Goal: Transaction & Acquisition: Purchase product/service

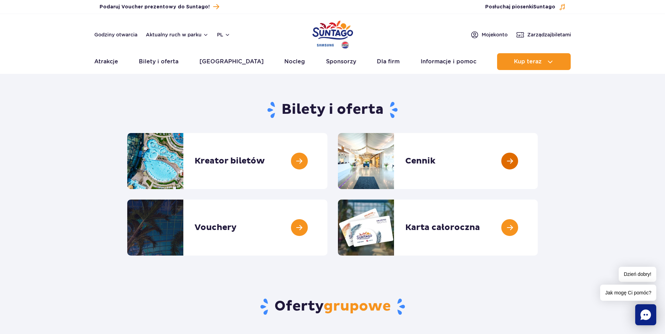
click at [537, 156] on link at bounding box center [537, 161] width 0 height 56
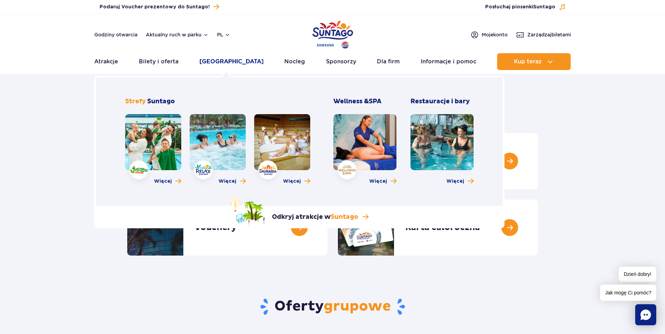
click at [238, 63] on link "[GEOGRAPHIC_DATA]" at bounding box center [231, 61] width 64 height 17
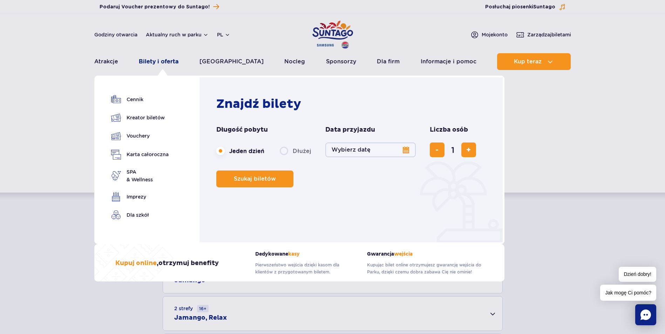
click at [167, 67] on link "Bilety i oferta" at bounding box center [159, 61] width 40 height 17
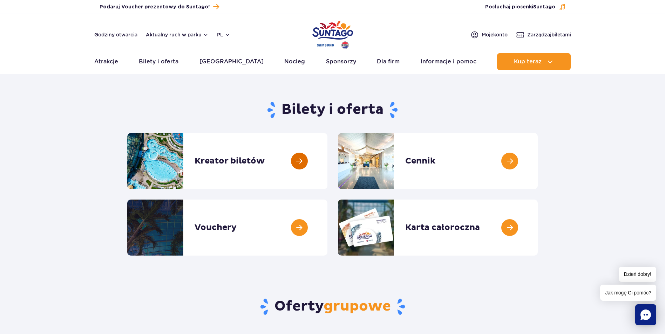
click at [327, 156] on link at bounding box center [327, 161] width 0 height 56
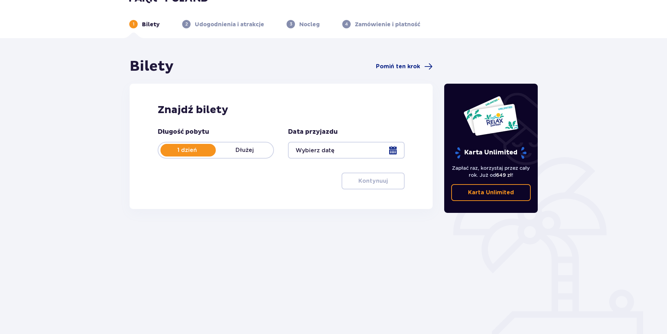
scroll to position [25, 0]
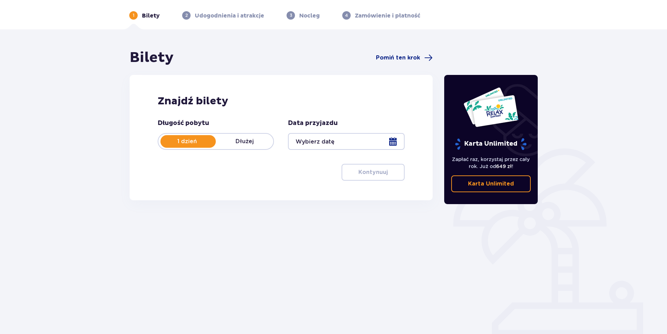
click at [371, 136] on div at bounding box center [346, 141] width 116 height 17
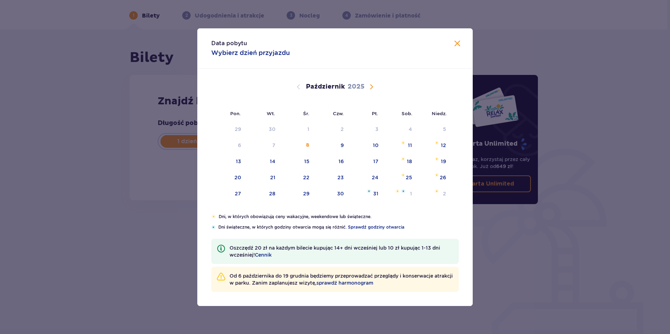
click at [370, 87] on span "Następny miesiąc" at bounding box center [371, 87] width 8 height 8
click at [371, 88] on span "Następny miesiąc" at bounding box center [371, 87] width 8 height 8
click at [373, 284] on span "sprawdź harmonogram" at bounding box center [344, 283] width 57 height 7
click at [269, 149] on div "9" at bounding box center [262, 145] width 35 height 15
type input "09.12.25"
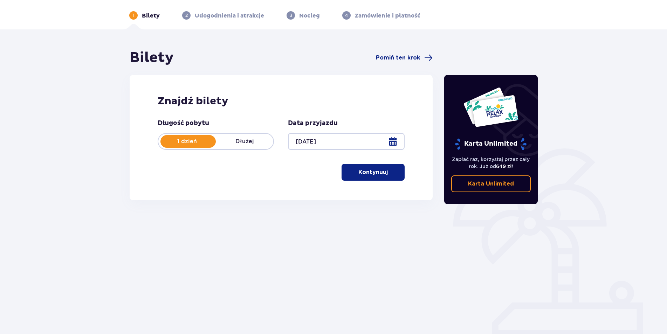
click at [349, 169] on button "Kontynuuj" at bounding box center [373, 172] width 63 height 17
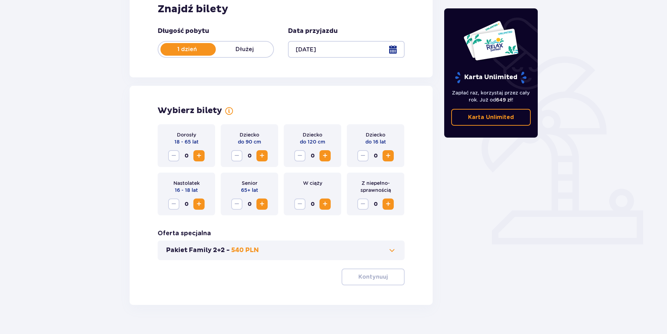
scroll to position [130, 0]
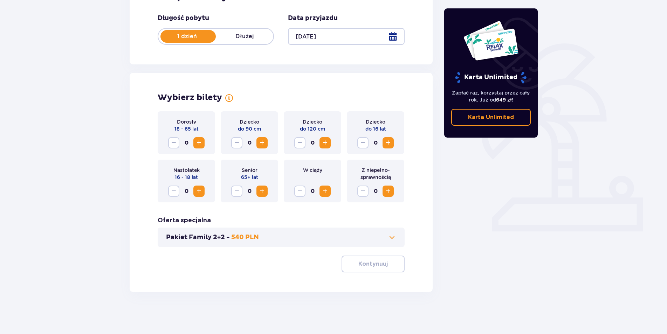
click at [195, 143] on span "Zwiększ" at bounding box center [199, 143] width 8 height 8
click at [387, 191] on span "Zwiększ" at bounding box center [388, 191] width 8 height 8
click at [381, 266] on p "Kontynuuj" at bounding box center [372, 264] width 29 height 8
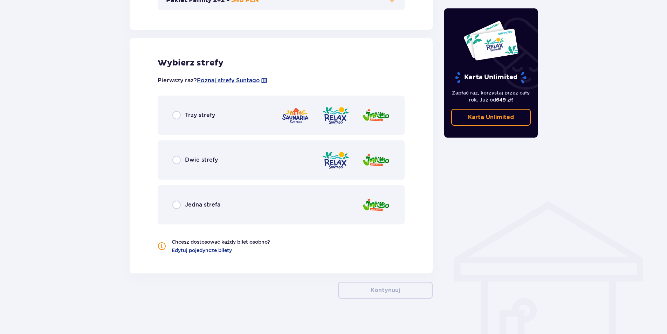
scroll to position [374, 0]
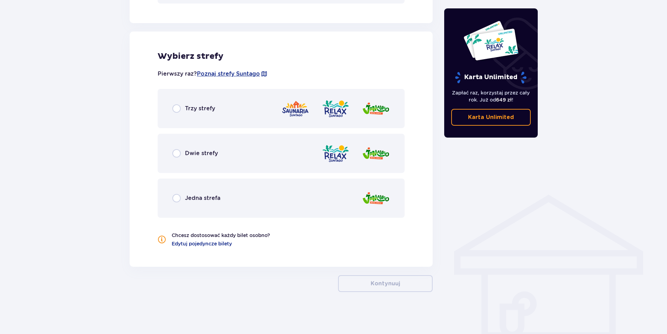
click at [177, 156] on input "radio" at bounding box center [176, 153] width 8 height 8
radio input "true"
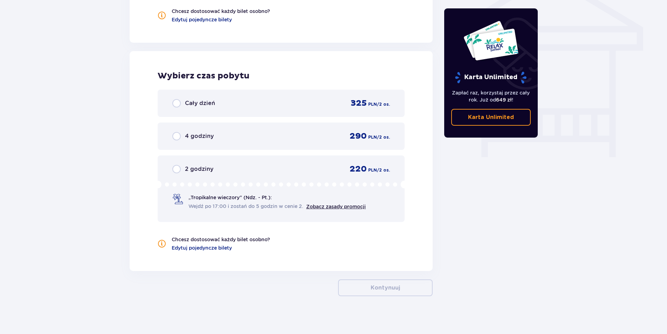
scroll to position [603, 0]
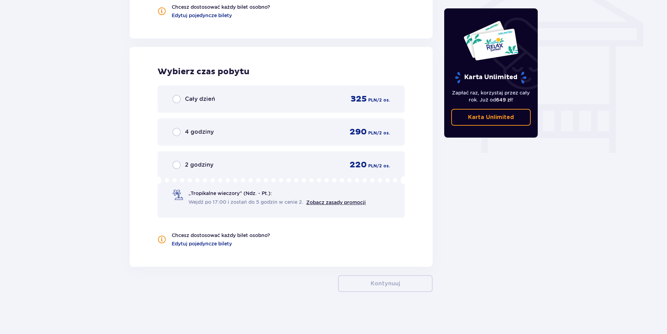
click at [174, 99] on input "radio" at bounding box center [176, 99] width 8 height 8
radio input "true"
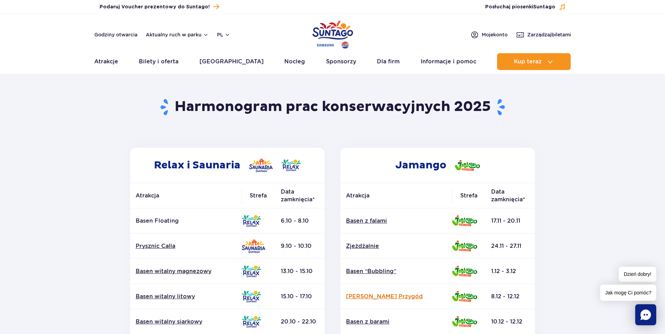
click at [399, 298] on link "[PERSON_NAME] Przygód" at bounding box center [396, 297] width 100 height 8
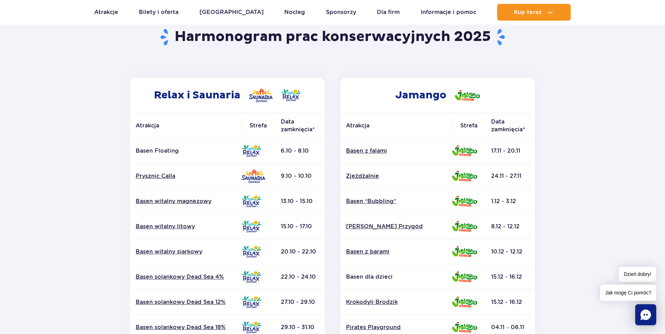
scroll to position [105, 0]
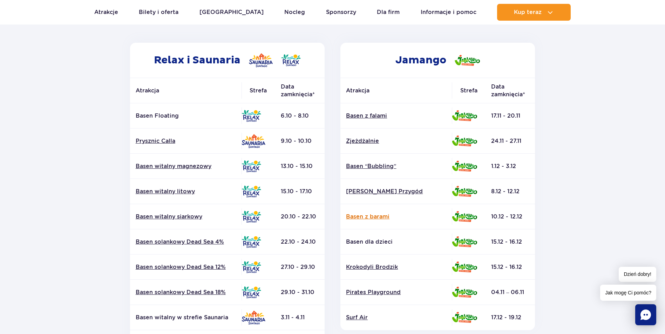
click at [381, 216] on link "Basen z barami" at bounding box center [396, 217] width 100 height 8
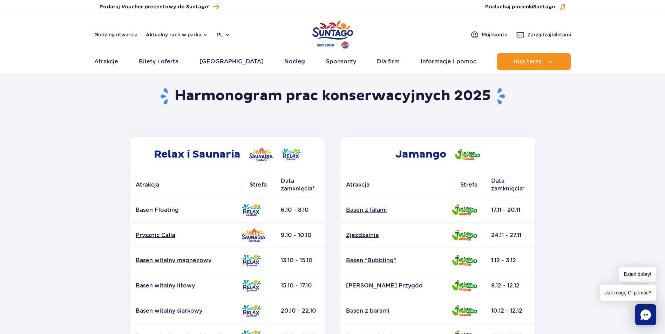
scroll to position [0, 0]
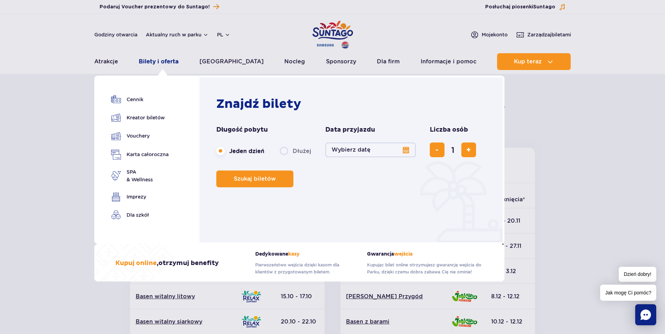
click at [165, 62] on link "Bilety i oferta" at bounding box center [159, 61] width 40 height 17
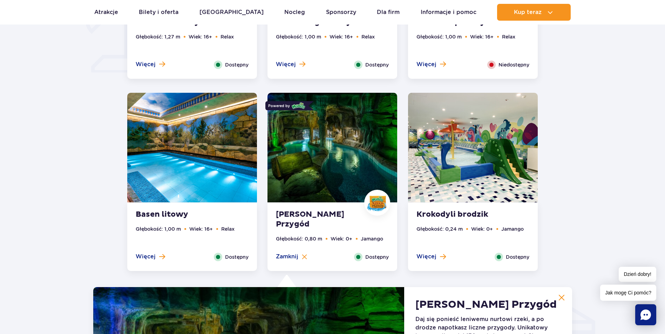
scroll to position [318, 0]
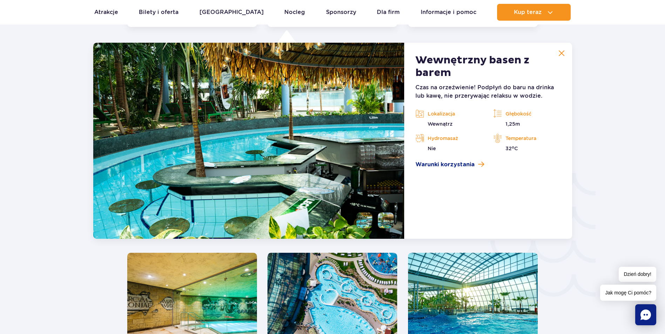
scroll to position [931, 0]
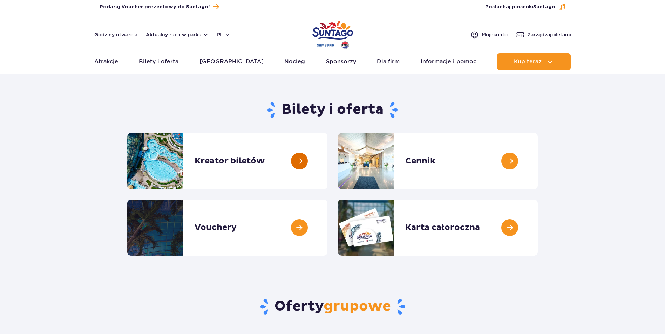
click at [327, 162] on link at bounding box center [327, 161] width 0 height 56
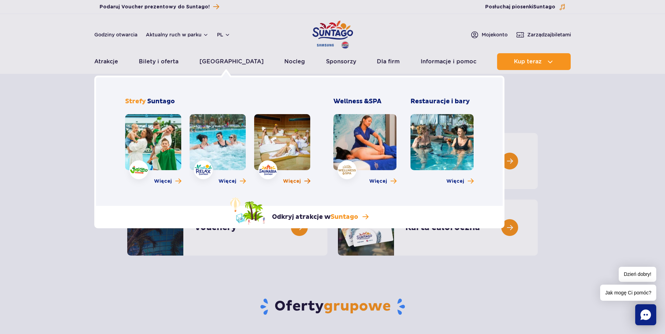
click at [291, 179] on span "Więcej" at bounding box center [292, 181] width 18 height 7
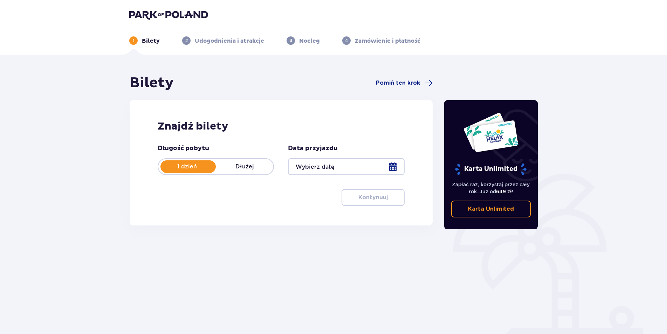
click at [348, 166] on div at bounding box center [346, 166] width 116 height 17
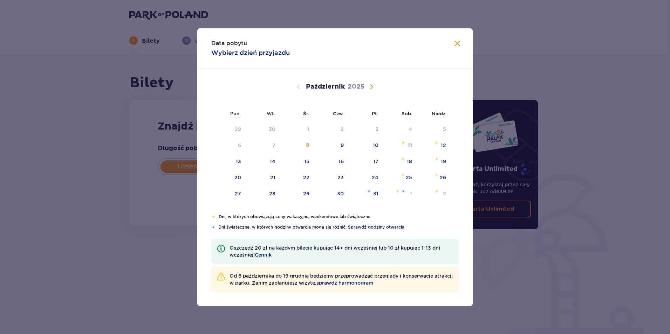
click at [370, 86] on span "Następny miesiąc" at bounding box center [371, 87] width 8 height 8
click at [371, 89] on span "Następny miesiąc" at bounding box center [371, 87] width 8 height 8
click at [275, 149] on div "9" at bounding box center [262, 145] width 35 height 15
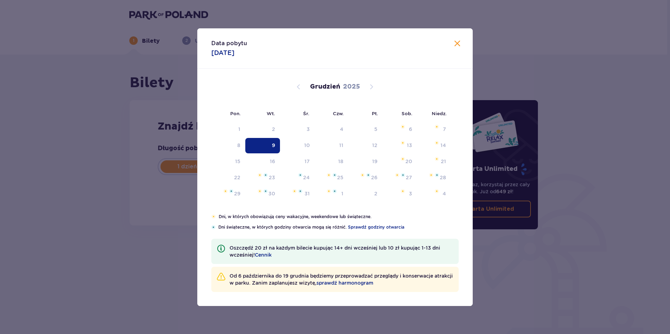
type input "09.12.25"
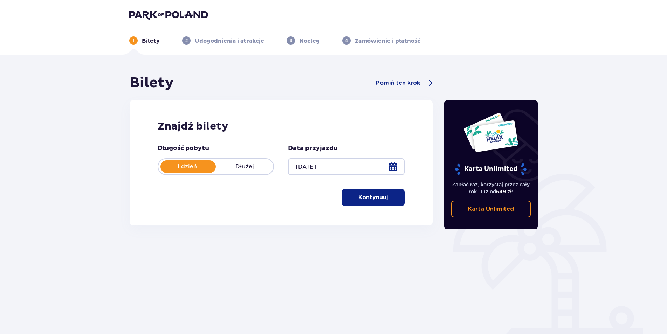
click at [383, 200] on button "Kontynuuj" at bounding box center [373, 197] width 63 height 17
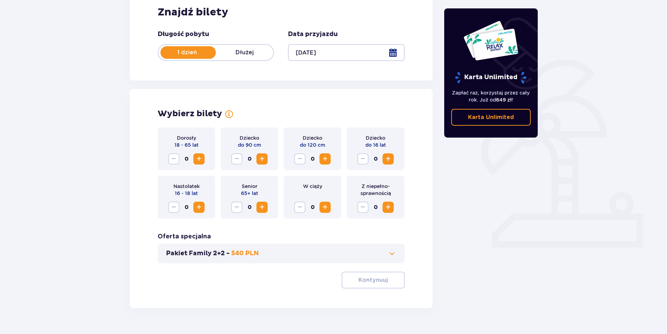
scroll to position [130, 0]
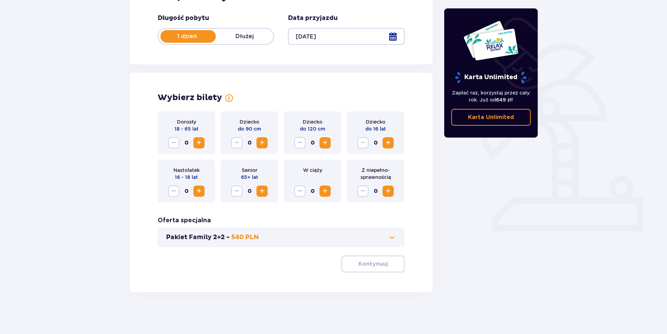
click at [196, 144] on span "Zwiększ" at bounding box center [199, 143] width 8 height 8
click at [384, 194] on button "Zwiększ" at bounding box center [388, 191] width 11 height 11
click at [386, 269] on button "Kontynuuj" at bounding box center [373, 264] width 63 height 17
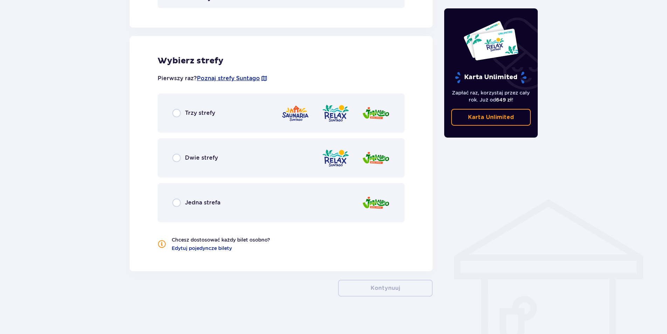
scroll to position [374, 0]
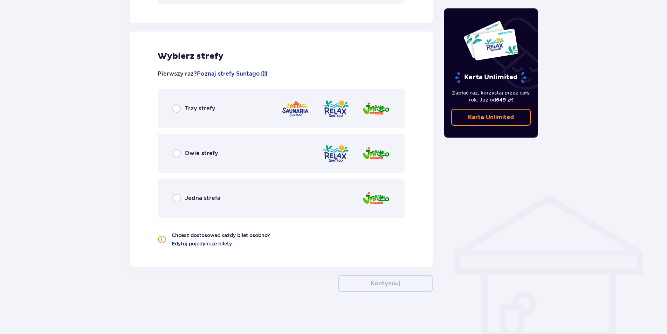
click at [173, 108] on input "radio" at bounding box center [176, 108] width 8 height 8
radio input "true"
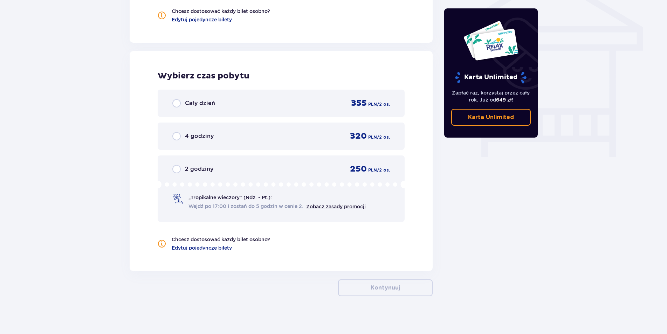
scroll to position [603, 0]
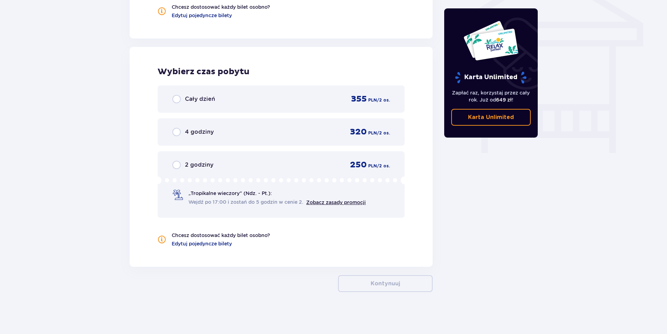
click at [178, 98] on input "radio" at bounding box center [176, 99] width 8 height 8
radio input "true"
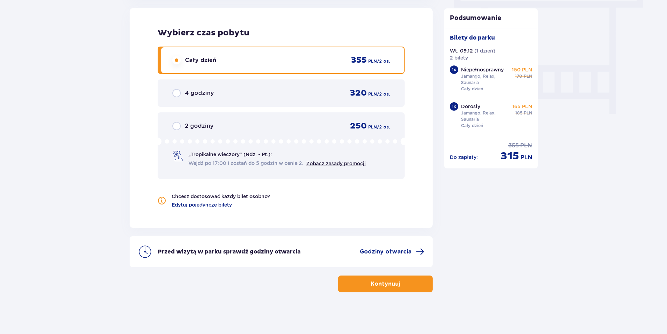
scroll to position [642, 0]
click at [222, 202] on span "Edytuj pojedyncze bilety" at bounding box center [202, 204] width 60 height 7
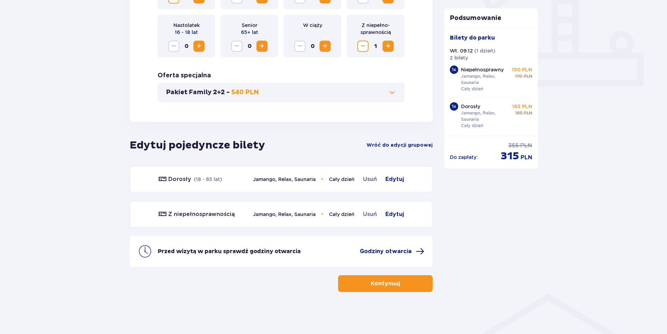
click at [386, 249] on span "Godziny otwarcia" at bounding box center [386, 252] width 52 height 8
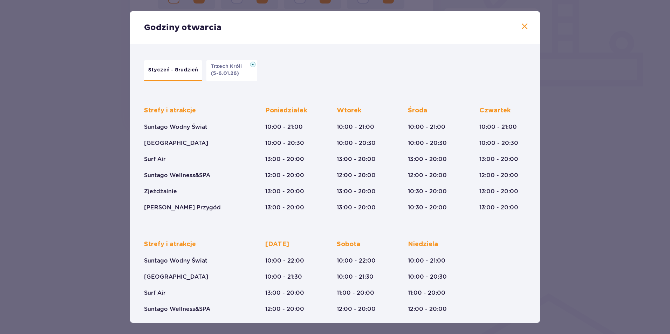
click at [517, 27] on div "Godziny otwarcia" at bounding box center [335, 27] width 410 height 33
click at [520, 26] on span at bounding box center [524, 26] width 8 height 8
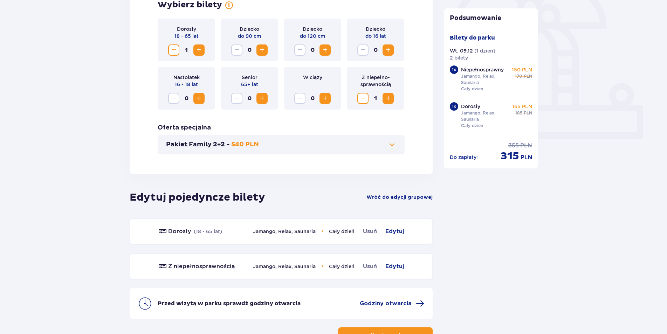
scroll to position [240, 0]
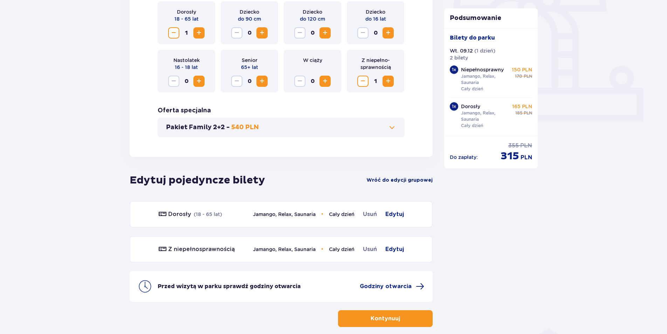
click at [422, 182] on span "Wróć do edycji grupowej" at bounding box center [399, 180] width 66 height 7
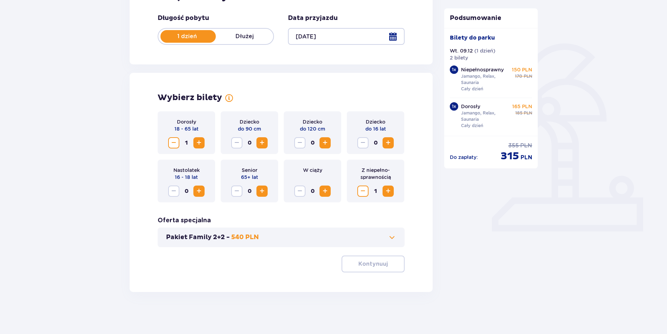
scroll to position [130, 0]
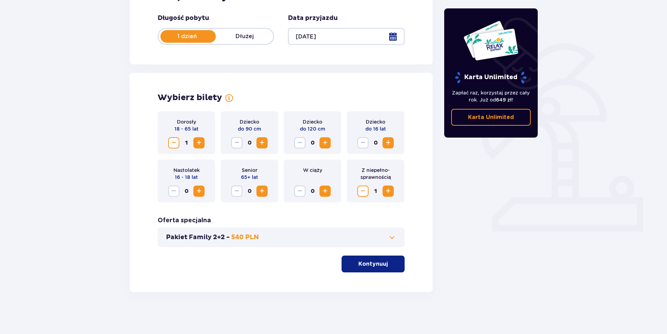
click at [383, 269] on button "Kontynuuj" at bounding box center [373, 264] width 63 height 17
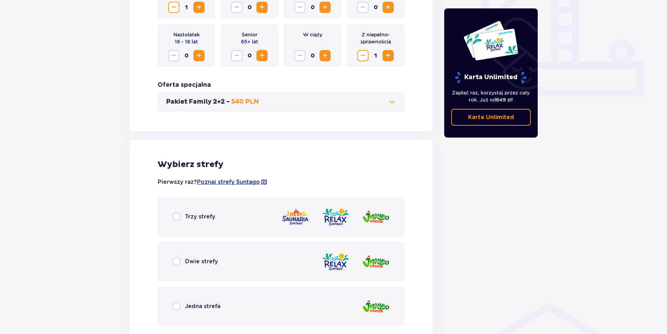
scroll to position [280, 0]
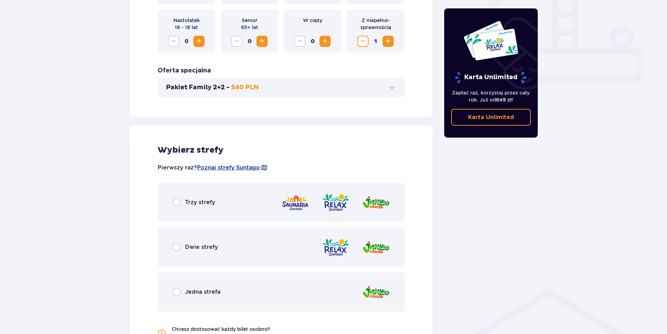
click at [178, 204] on input "radio" at bounding box center [176, 202] width 8 height 8
radio input "true"
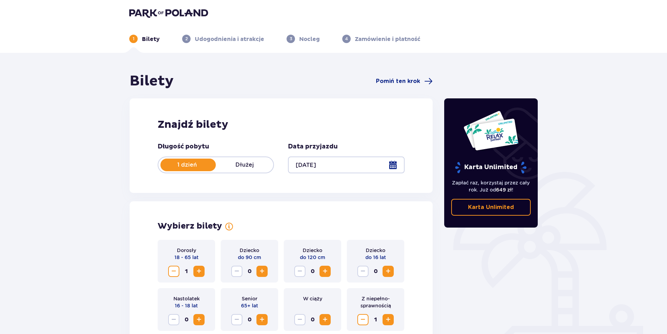
scroll to position [0, 0]
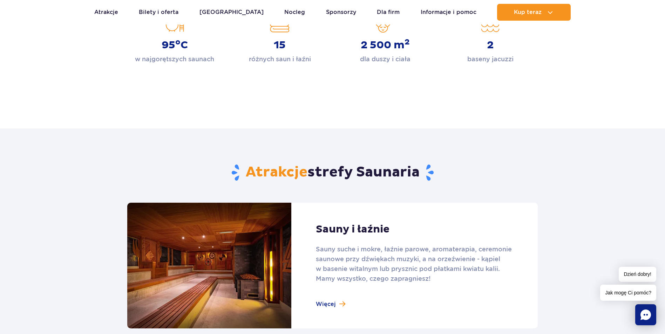
scroll to position [280, 0]
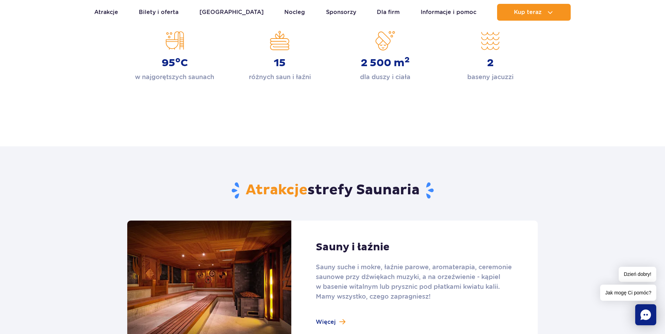
click at [334, 321] on link at bounding box center [332, 284] width 410 height 126
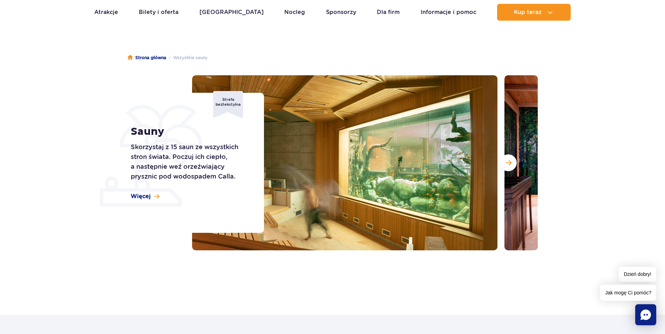
scroll to position [35, 0]
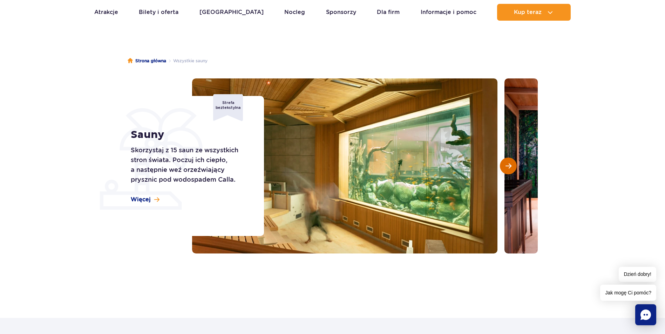
click at [507, 165] on span "Następny slajd" at bounding box center [508, 166] width 6 height 6
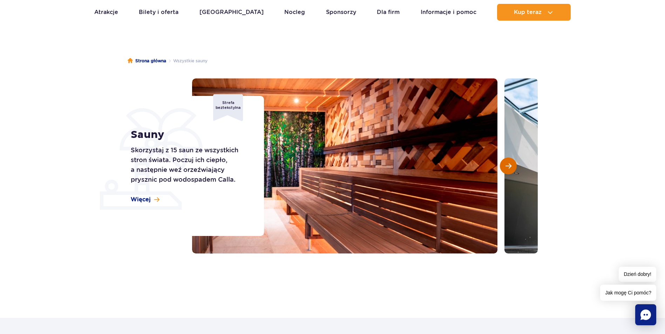
click at [507, 165] on span "Następny slajd" at bounding box center [508, 166] width 6 height 6
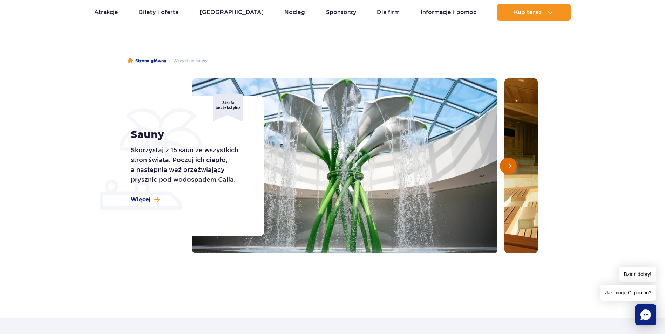
click at [507, 165] on span "Następny slajd" at bounding box center [508, 166] width 6 height 6
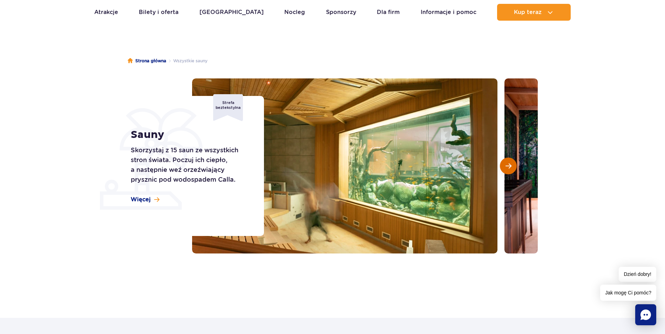
click at [507, 165] on span "Następny slajd" at bounding box center [508, 166] width 6 height 6
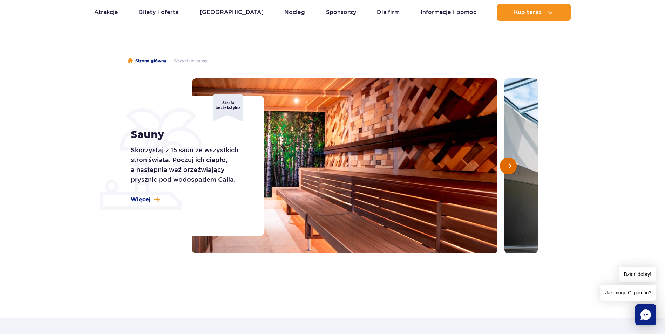
click at [507, 165] on span "Następny slajd" at bounding box center [508, 166] width 6 height 6
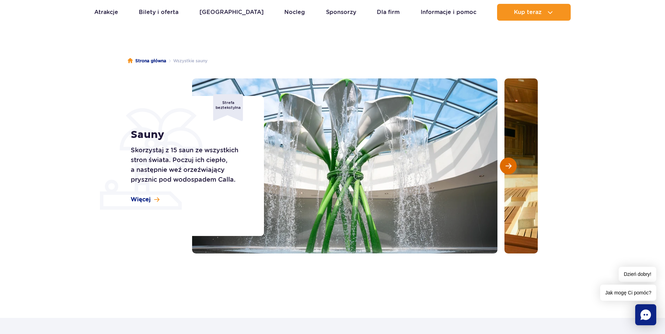
click at [507, 165] on span "Następny slajd" at bounding box center [508, 166] width 6 height 6
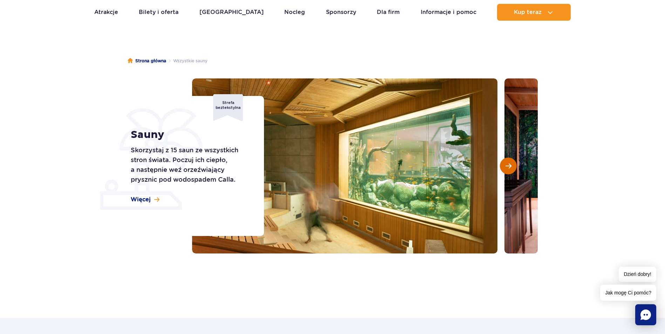
click at [507, 165] on span "Następny slajd" at bounding box center [508, 166] width 6 height 6
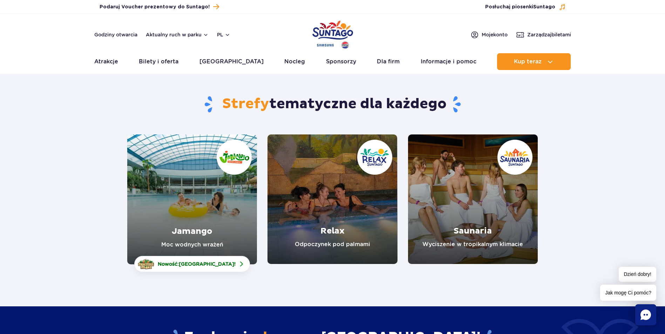
click at [348, 246] on link "Relax" at bounding box center [332, 200] width 130 height 130
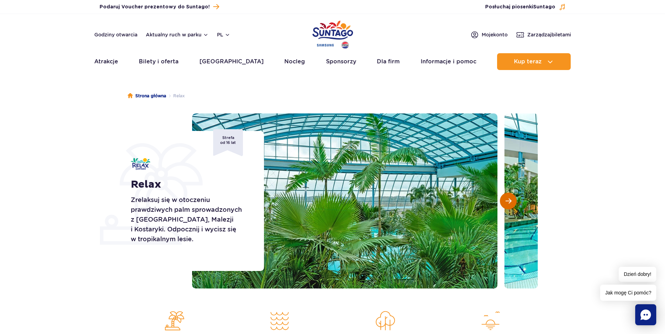
click at [511, 200] on span "Następny slajd" at bounding box center [508, 201] width 6 height 6
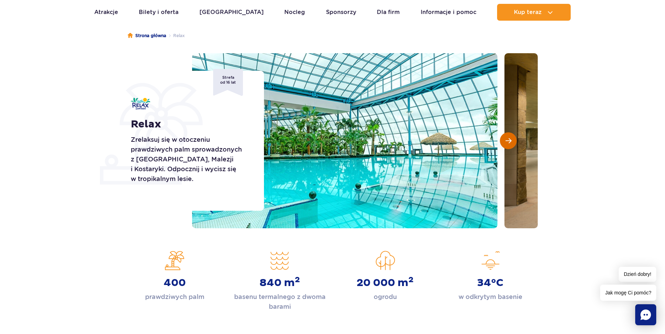
scroll to position [35, 0]
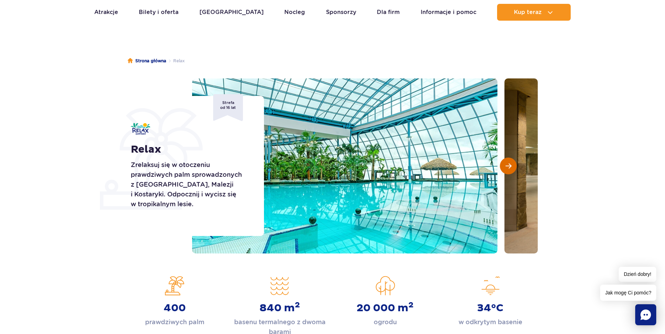
click at [505, 166] on span "Następny slajd" at bounding box center [508, 166] width 6 height 6
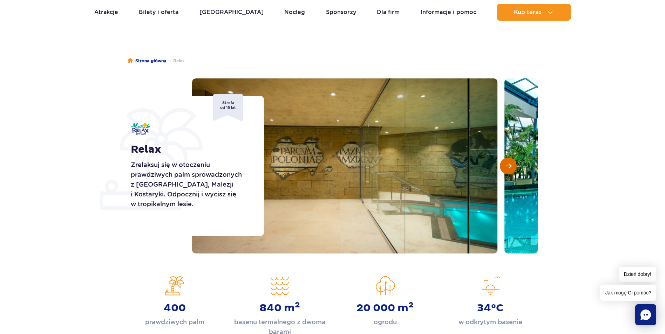
click at [505, 166] on span "Następny slajd" at bounding box center [508, 166] width 6 height 6
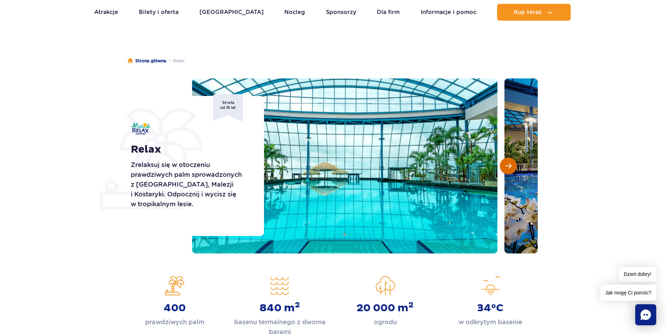
click at [505, 166] on span "Następny slajd" at bounding box center [508, 166] width 6 height 6
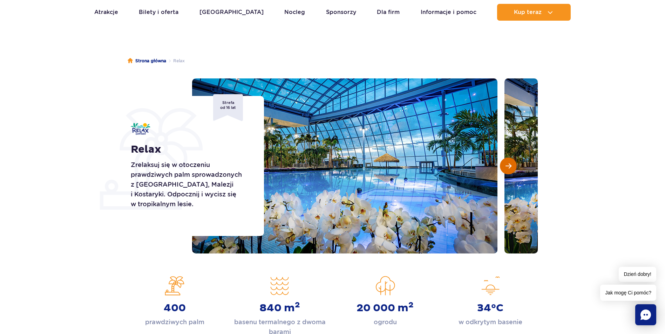
click at [505, 166] on span "Następny slajd" at bounding box center [508, 166] width 6 height 6
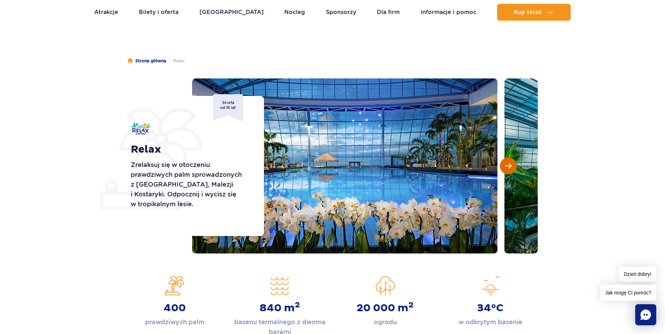
click at [505, 166] on span "Następny slajd" at bounding box center [508, 166] width 6 height 6
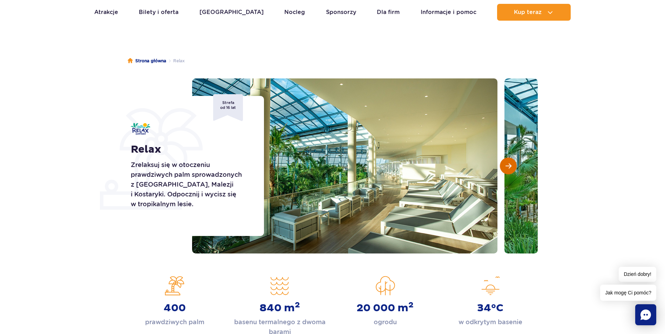
click at [505, 166] on span "Następny slajd" at bounding box center [508, 166] width 6 height 6
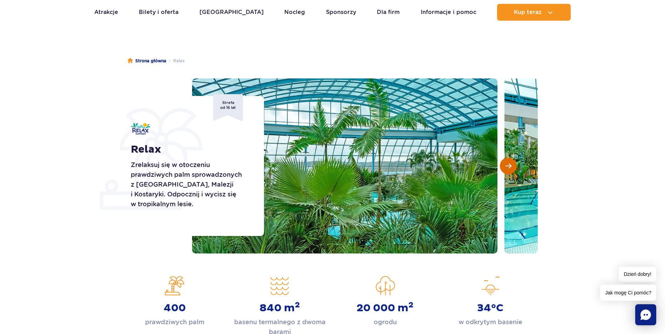
click at [505, 166] on span "Następny slajd" at bounding box center [508, 166] width 6 height 6
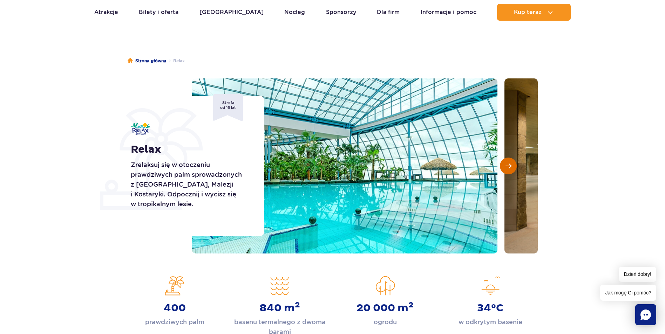
click at [505, 166] on span "Następny slajd" at bounding box center [508, 166] width 6 height 6
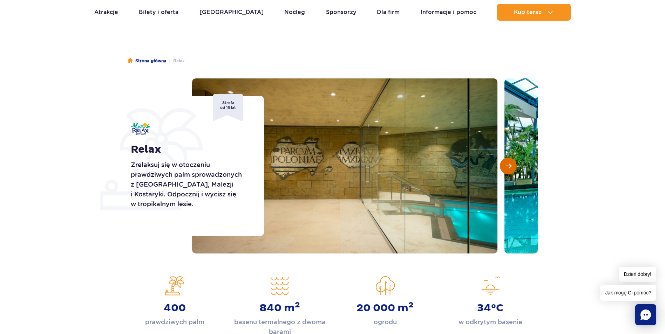
click at [505, 166] on span "Następny slajd" at bounding box center [508, 166] width 6 height 6
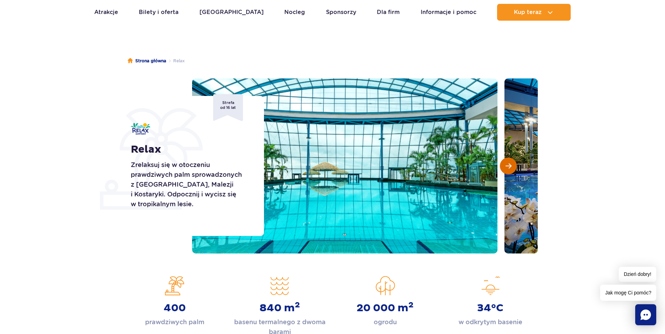
click at [505, 166] on span "Następny slajd" at bounding box center [508, 166] width 6 height 6
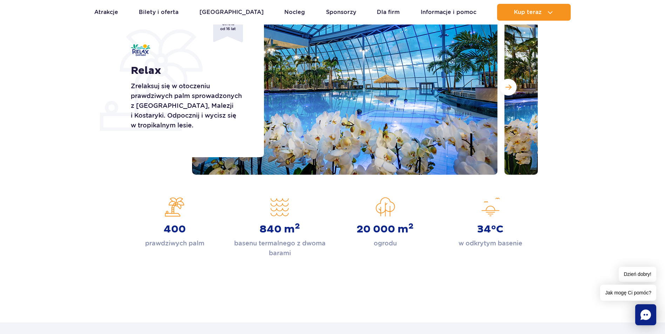
scroll to position [210, 0]
